Goal: Transaction & Acquisition: Purchase product/service

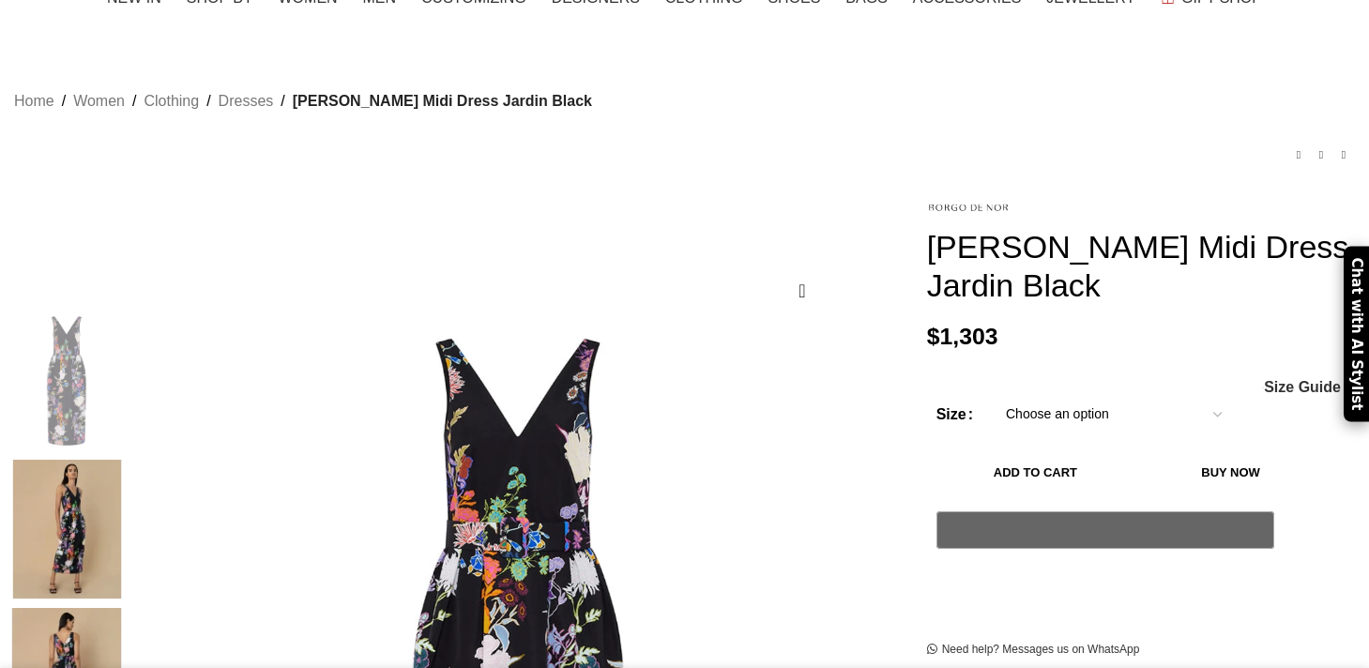
scroll to position [176, 0]
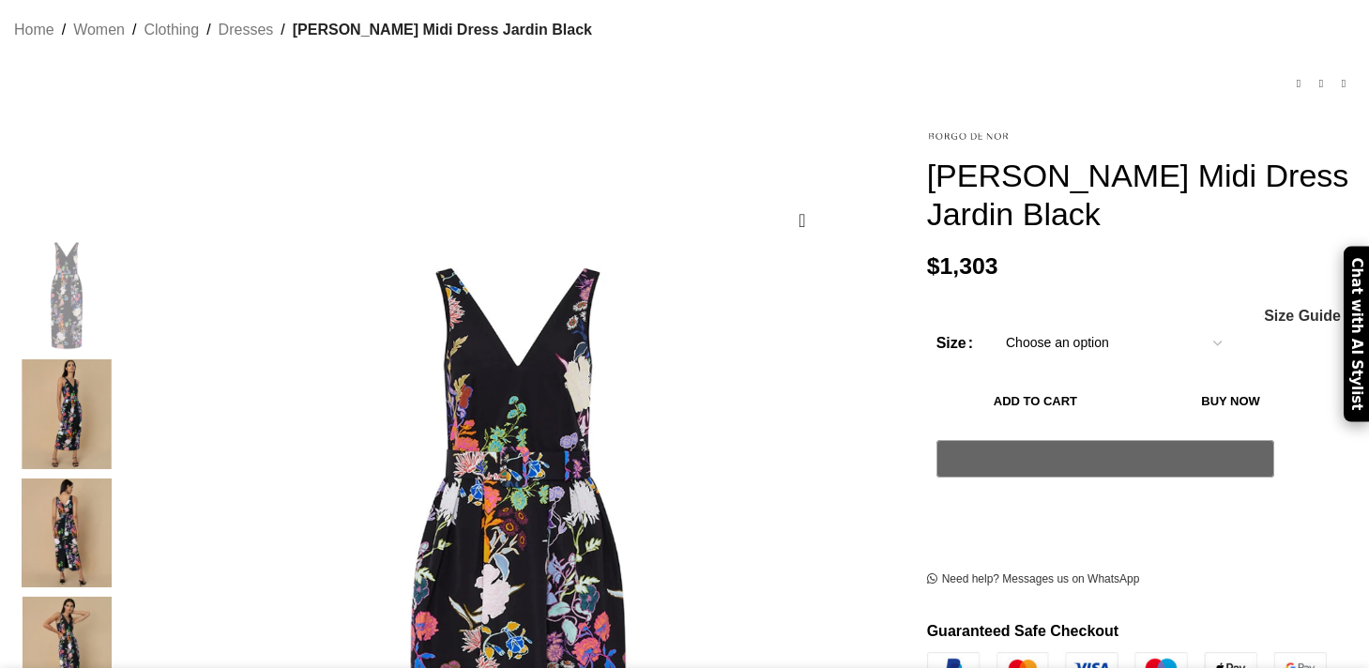
click at [1019, 324] on select "Choose an option 6 UK 8 UK 10 [GEOGRAPHIC_DATA] 12 [GEOGRAPHIC_DATA] 14 [GEOGRA…" at bounding box center [1114, 343] width 244 height 39
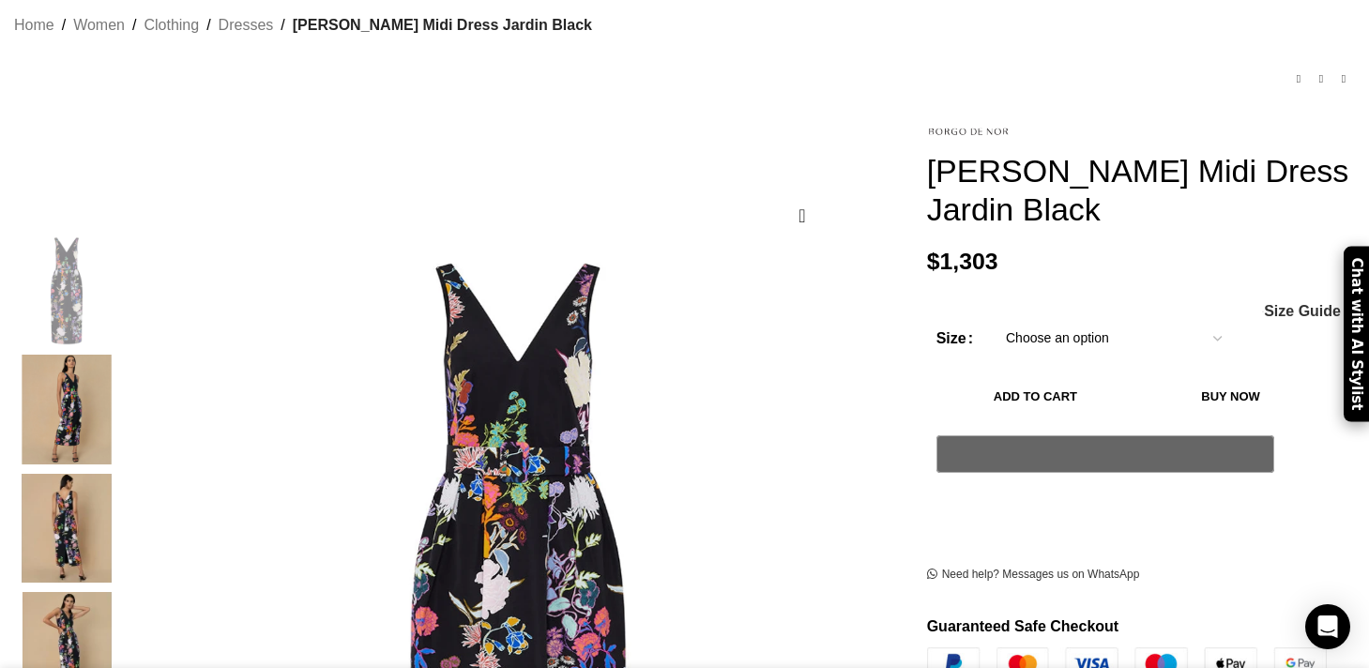
select select "16-[GEOGRAPHIC_DATA]"
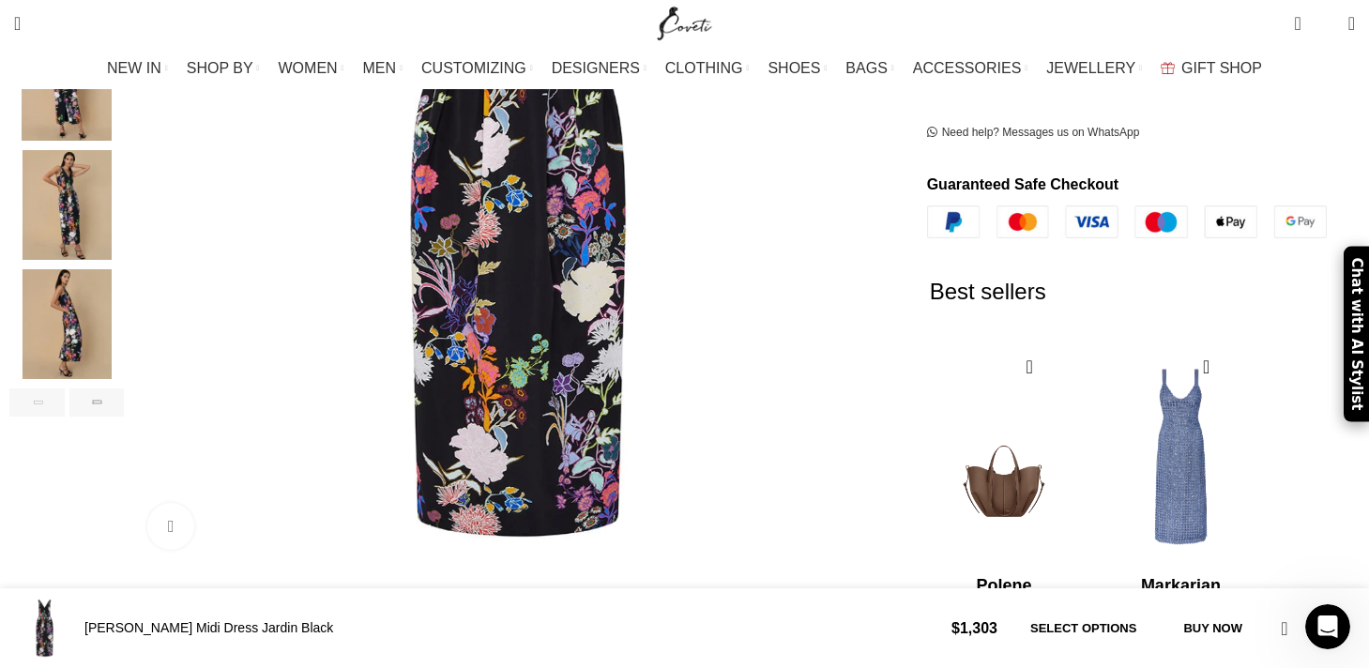
scroll to position [222, 0]
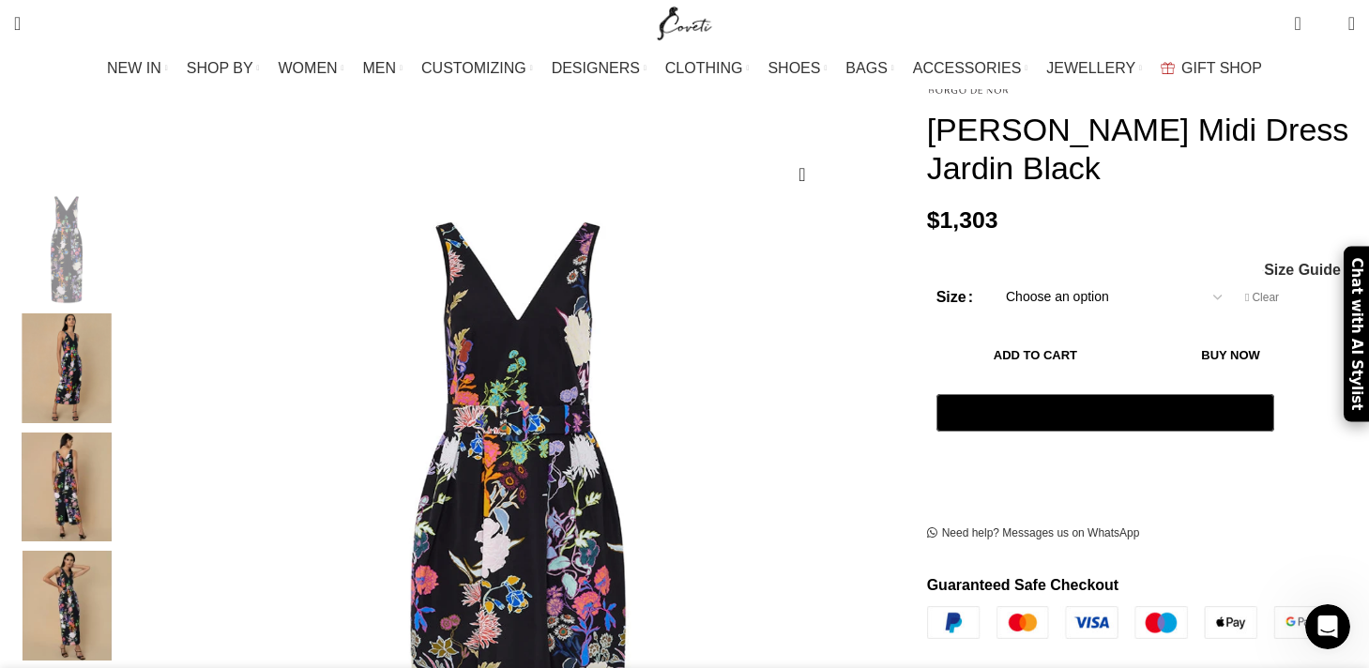
click at [124, 361] on img "2 / 6" at bounding box center [66, 368] width 115 height 110
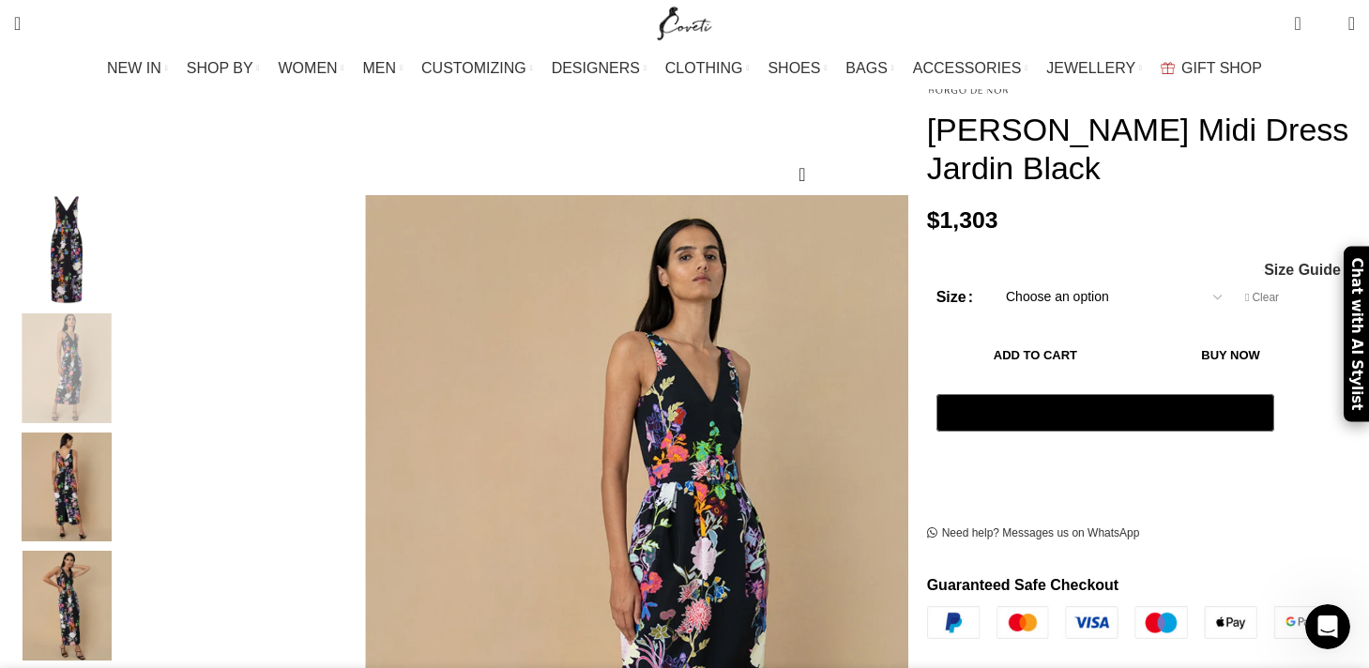
click at [124, 468] on img "3 / 6" at bounding box center [66, 488] width 115 height 110
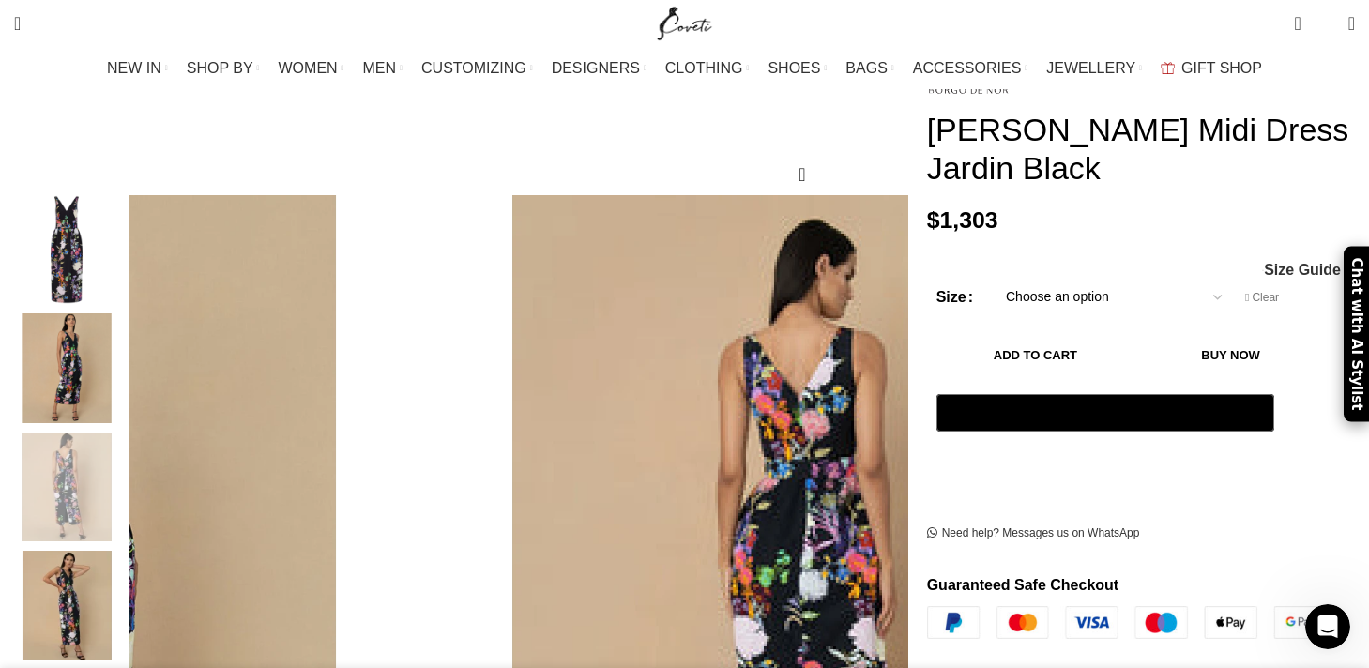
click at [124, 612] on img "4 / 6" at bounding box center [66, 606] width 115 height 110
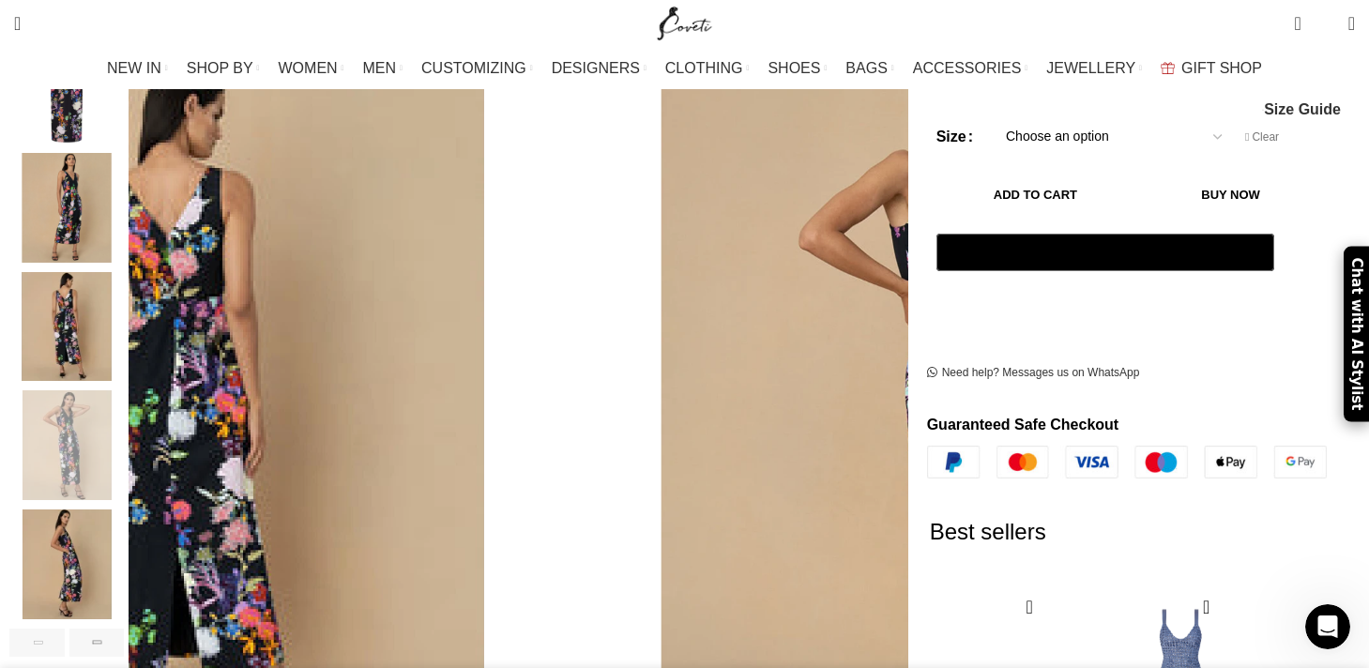
scroll to position [383, 0]
click at [124, 535] on img "5 / 6" at bounding box center [66, 564] width 115 height 110
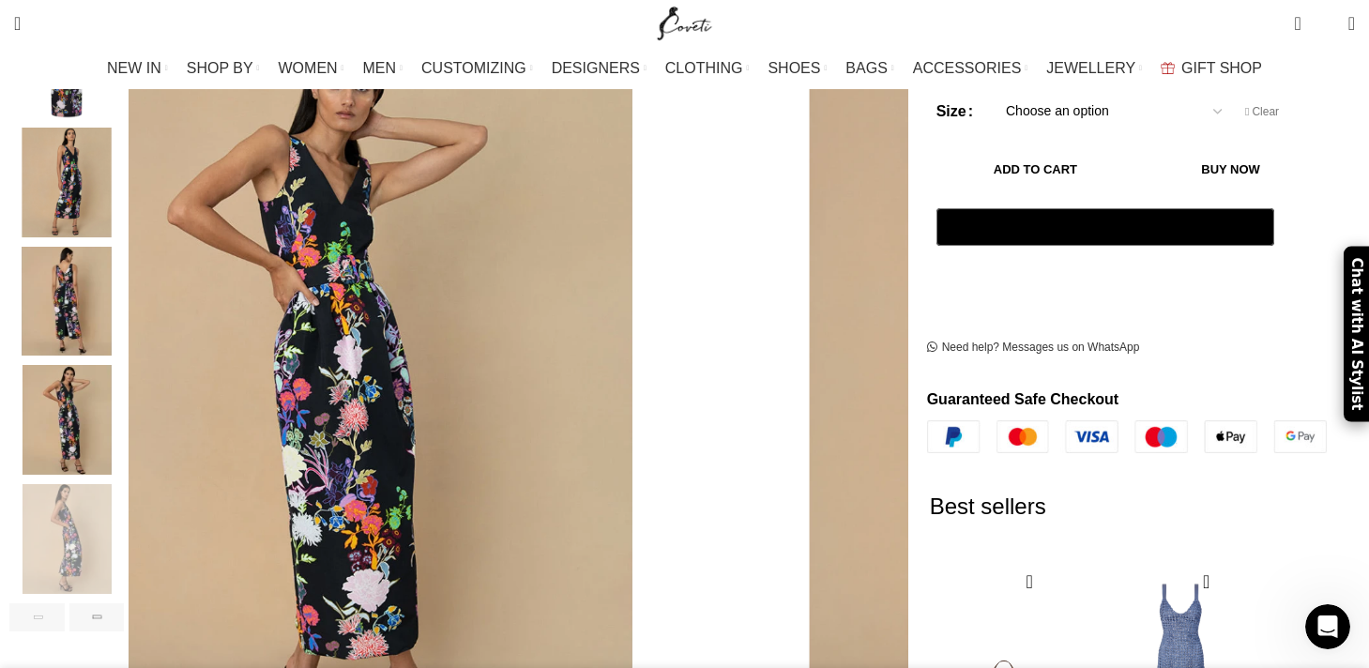
scroll to position [408, 0]
click at [125, 603] on div "Next slide" at bounding box center [96, 617] width 55 height 28
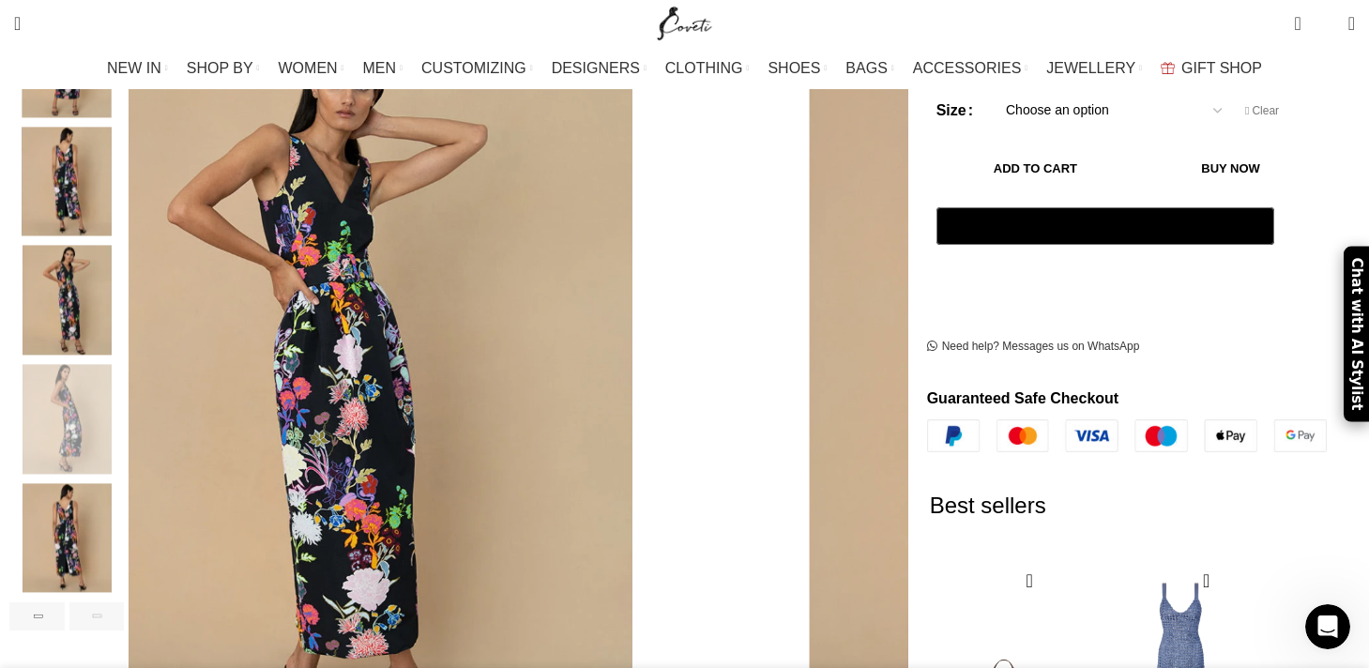
click at [124, 506] on img "6 / 6" at bounding box center [66, 538] width 115 height 110
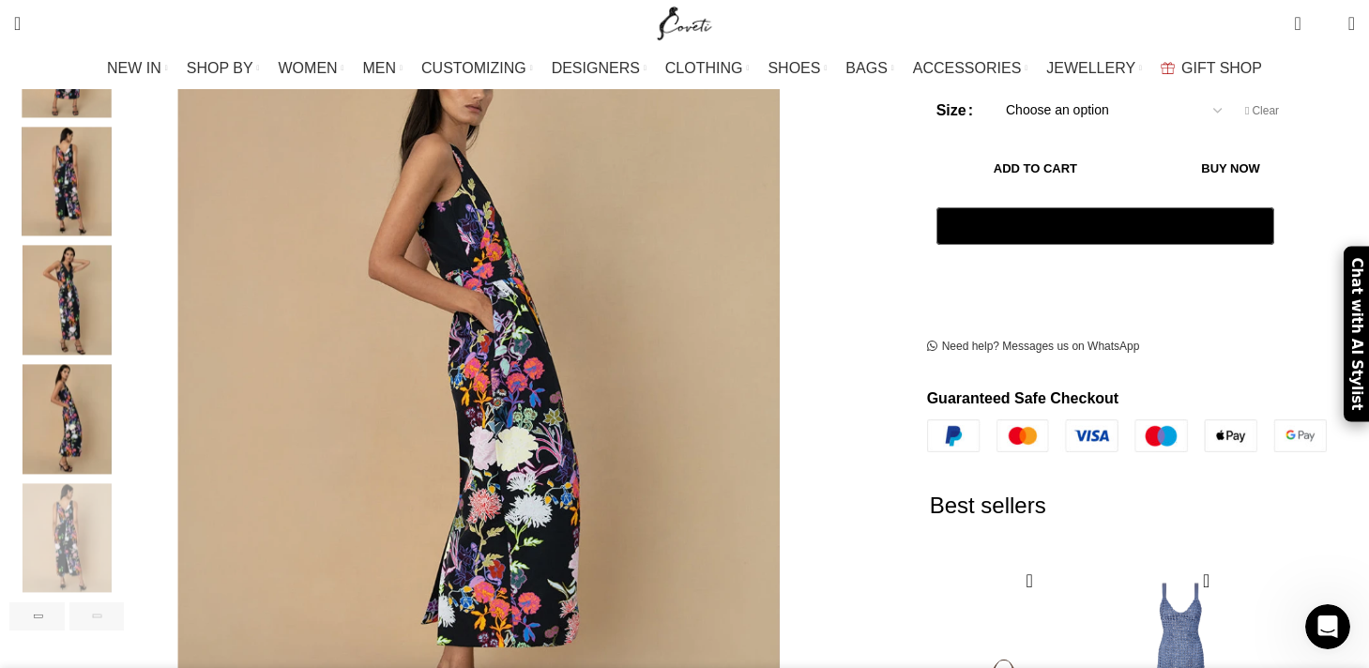
click at [125, 603] on div "Next slide" at bounding box center [96, 617] width 55 height 28
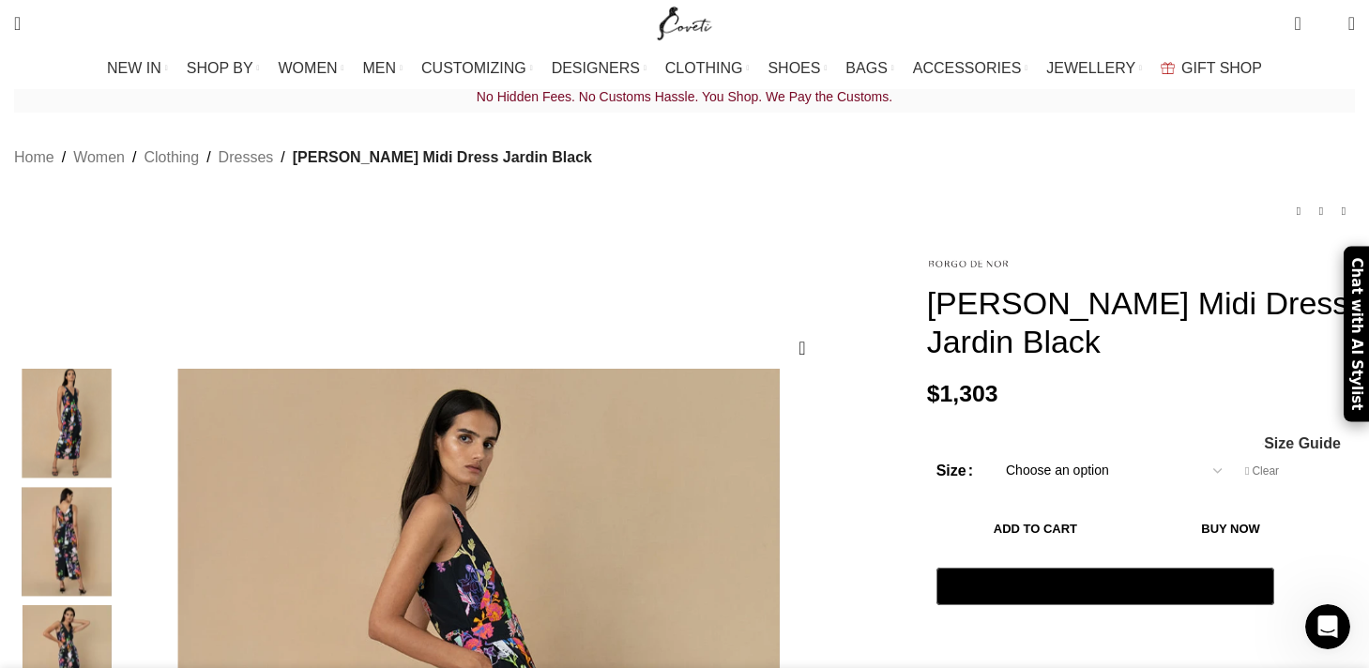
scroll to position [0, 0]
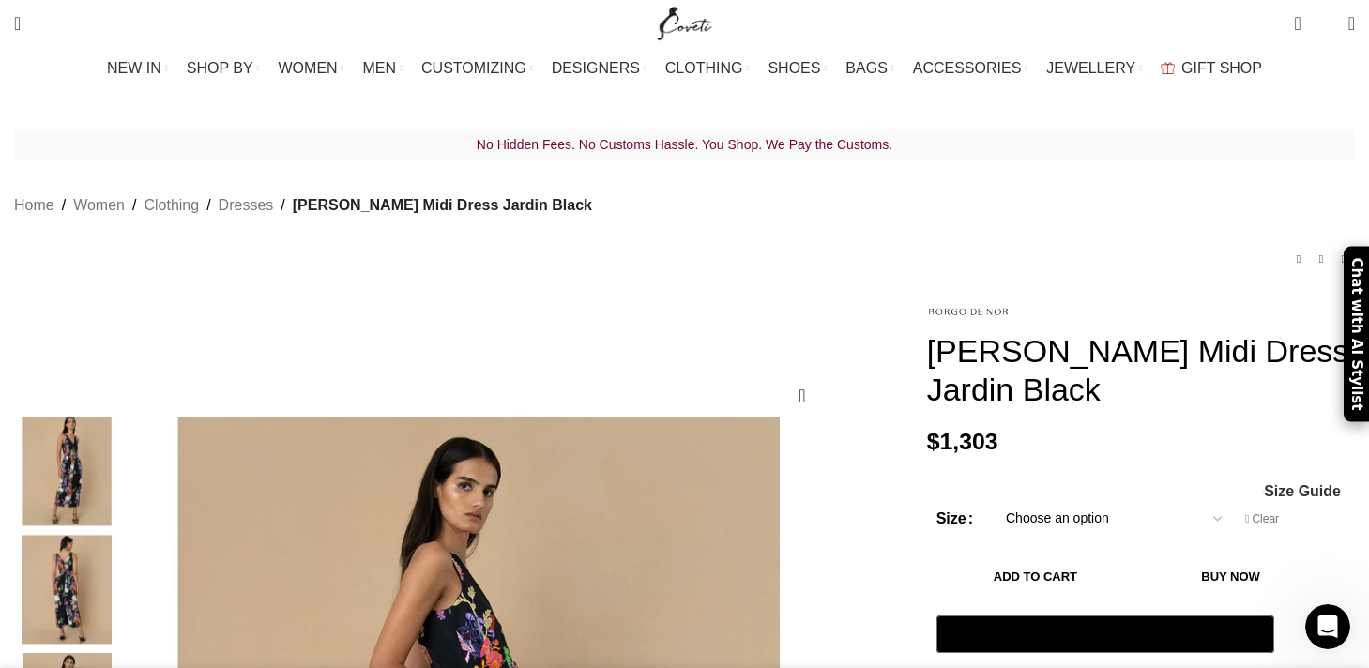
click at [124, 417] on img "2 / 6" at bounding box center [66, 472] width 115 height 110
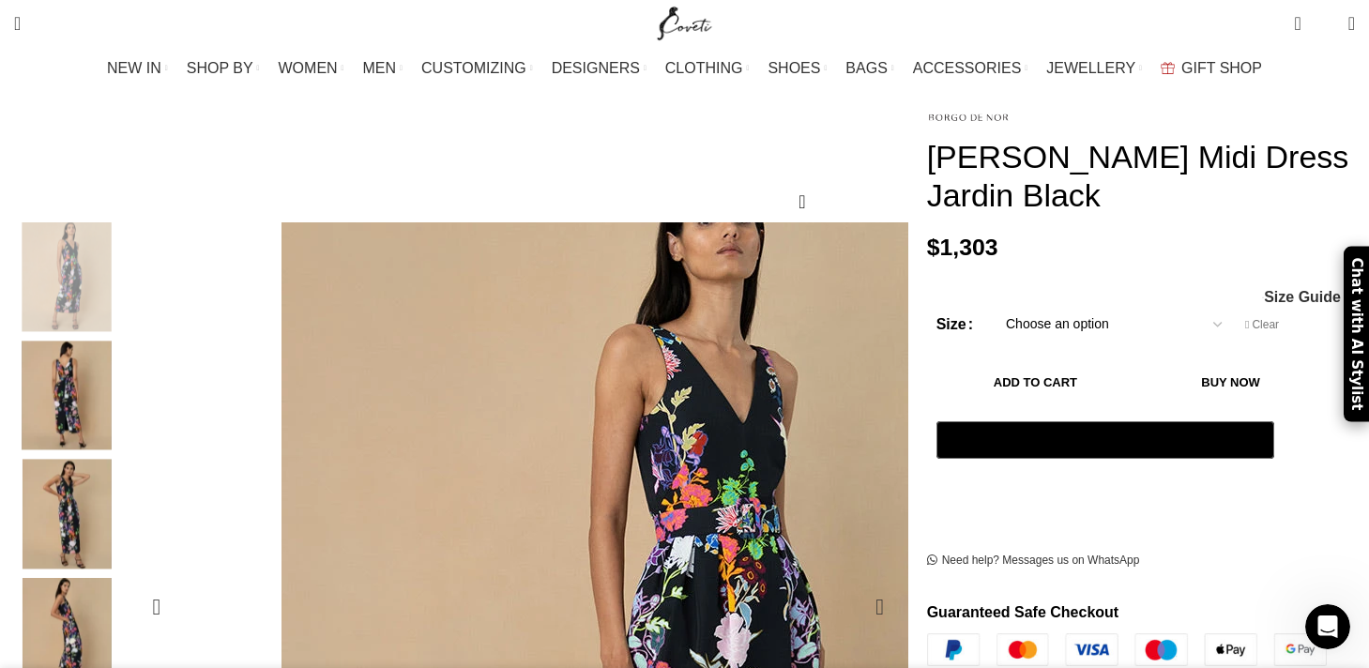
scroll to position [0, 592]
